Goal: Consume media (video, audio): Consume media (video, audio)

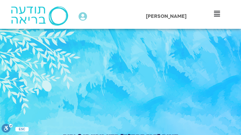
type input "2666.617128"
type input "5907.52"
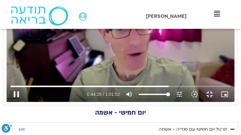
type input "2666.815741"
type input "5907.52"
type input "2667.276119"
type input "5907.52"
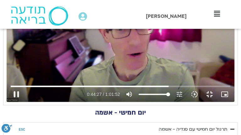
scroll to position [0, 0]
type input "2667.620175"
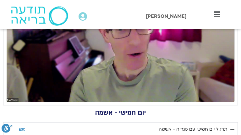
type input "5907.52"
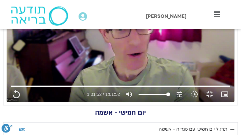
type input "3712.76"
type input "5907.52"
type input "3712.76"
type input "5907.52"
type input "3712.76"
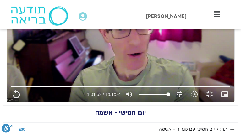
type input "5907.52"
type input "3712.76"
type input "5907.52"
type input "3712.76"
type input "5907.52"
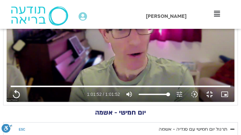
type input "3712.76"
type input "5907.52"
type input "3712.76"
type input "5907.52"
type input "3712.76"
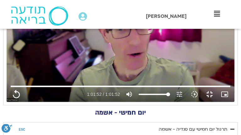
type input "5907.52"
type input "3712.76"
type input "5907.52"
type input "3712.76"
type input "5907.52"
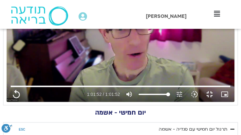
type input "3712.76"
type input "5907.52"
type input "3712.76"
type input "5907.52"
type input "3712.76"
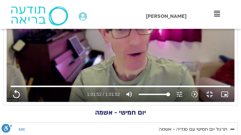
type input "5907.52"
type input "3712.76"
type input "5907.52"
type input "3712.76"
type input "5907.52"
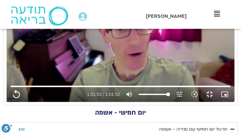
type input "3712.76"
type input "5907.52"
type input "3712.76"
type input "5907.52"
type input "3712.76"
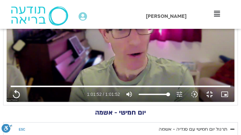
type input "5907.52"
type input "3712.76"
type input "5907.52"
type input "3712.76"
type input "5907.52"
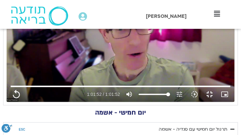
type input "3712.76"
type input "5907.52"
type input "3712.76"
type input "5907.52"
type input "3712.76"
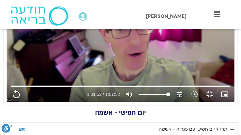
type input "5907.52"
type input "3712.76"
type input "5907.52"
type input "3712.76"
type input "5907.52"
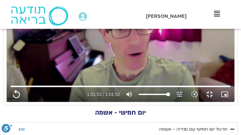
type input "3712.76"
type input "5907.52"
type input "3712.76"
type input "5907.52"
type input "3712.76"
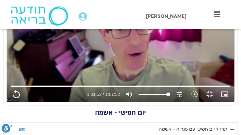
type input "5907.52"
type input "3712.76"
type input "5907.52"
type input "3712.76"
type input "5907.52"
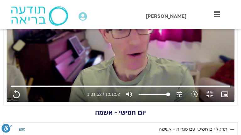
type input "3712.76"
type input "5907.52"
type input "3712.76"
type input "5907.52"
type input "3712.76"
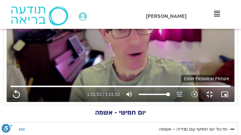
type input "5907.52"
type input "3712.76"
type input "5907.52"
type input "3712.76"
type input "5907.52"
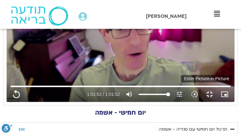
type input "3712.76"
type input "5907.52"
type input "3712.76"
type input "5907.52"
type input "3712.76"
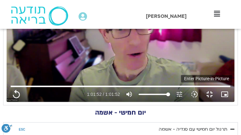
type input "5907.52"
type input "3712.76"
type input "5907.52"
type input "3712.76"
type input "5907.52"
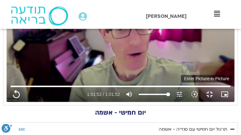
type input "3712.76"
type input "5907.52"
type input "3712.76"
type input "5907.52"
type input "3712.76"
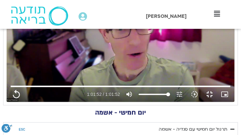
type input "5907.52"
type input "3712.76"
type input "5907.52"
type input "3712.76"
type input "5907.52"
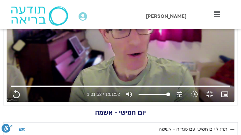
type input "3712.76"
type input "5907.52"
type input "3712.76"
type input "5907.52"
type input "3712.76"
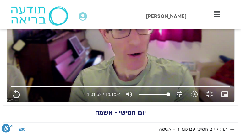
type input "5907.52"
type input "3712.76"
type input "5907.52"
type input "3712.76"
type input "5907.52"
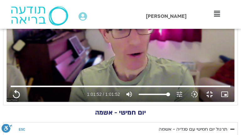
type input "3712.76"
type input "5907.52"
type input "3712.76"
type input "5907.52"
type input "3712.76"
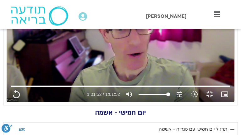
type input "5907.52"
type input "3712.76"
type input "5907.52"
type input "3712.76"
type input "5907.52"
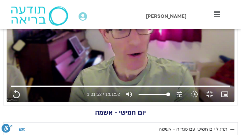
type input "3712.76"
type input "5907.52"
type input "3712.76"
type input "5907.52"
type input "3712.76"
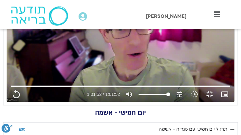
type input "5907.52"
type input "3712.76"
type input "5907.52"
type input "3712.76"
type input "5907.52"
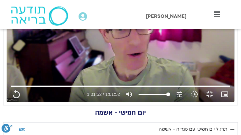
type input "3712.76"
type input "5907.52"
type input "3712.76"
type input "5907.52"
type input "3712.76"
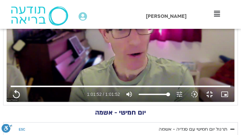
type input "5907.52"
type input "3712.76"
type input "5907.52"
type input "3712.76"
type input "5907.52"
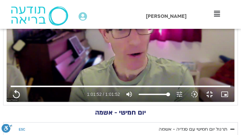
type input "3712.76"
type input "5907.52"
type input "3712.76"
type input "5907.52"
type input "3712.76"
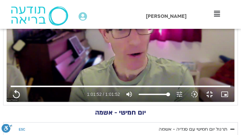
type input "5907.52"
type input "3712.76"
type input "5907.52"
type input "3712.76"
type input "5907.52"
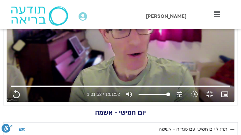
type input "3712.76"
type input "5907.52"
type input "3712.76"
type input "5907.52"
type input "3712.76"
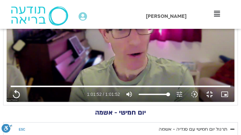
type input "5907.52"
type input "3712.76"
type input "5907.52"
type input "3712.76"
type input "5907.52"
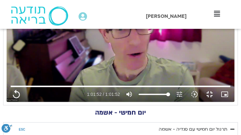
type input "3712.76"
type input "5907.52"
type input "3712.76"
type input "5907.52"
type input "3712.76"
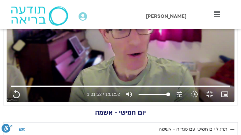
type input "5907.52"
type input "3712.76"
type input "5907.52"
type input "3712.76"
type input "5907.52"
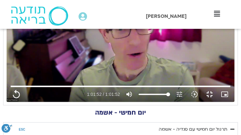
type input "3712.76"
type input "5907.52"
type input "3712.76"
type input "5907.52"
type input "3712.76"
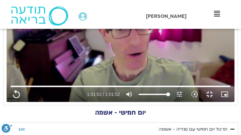
type input "5907.52"
type input "3712.76"
type input "5907.52"
type input "3712.76"
type input "5907.52"
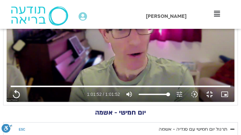
type input "3712.76"
type input "5907.52"
type input "3712.76"
type input "5907.52"
type input "3712.76"
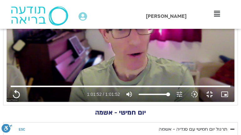
type input "5907.52"
type input "3712.76"
type input "5907.52"
type input "3712.76"
type input "5907.52"
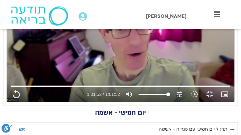
type input "3712.76"
type input "5907.52"
type input "3712.76"
type input "5907.52"
type input "3712.76"
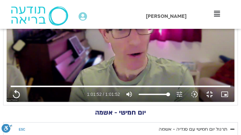
type input "5907.52"
type input "3712.76"
type input "5907.52"
type input "3712.76"
type input "5907.52"
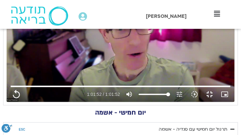
type input "3712.76"
type input "5907.52"
